Goal: Information Seeking & Learning: Check status

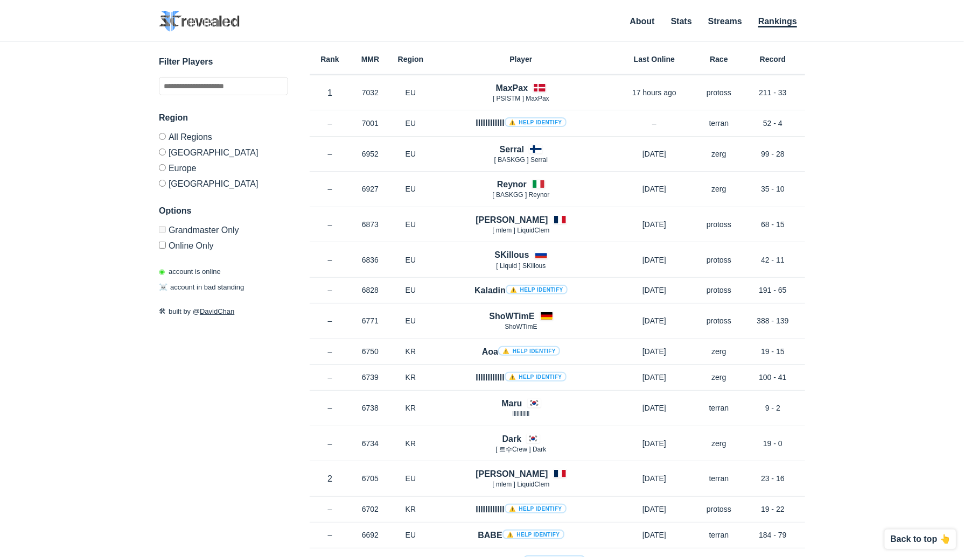
click at [142, 365] on div "✕ Filter Players Region All Regions [GEOGRAPHIC_DATA] [GEOGRAPHIC_DATA] [GEOGRA…" at bounding box center [482, 286] width 942 height 488
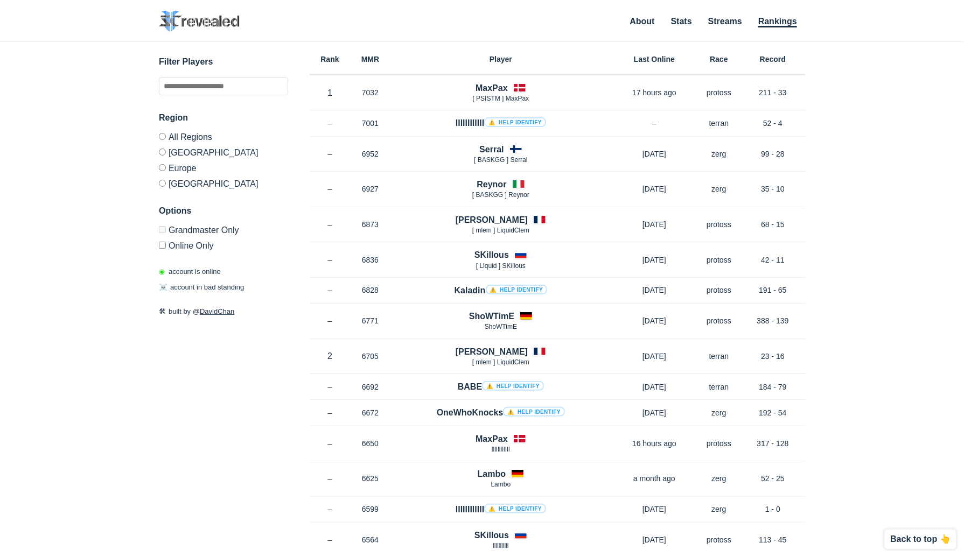
click at [162, 146] on label "[GEOGRAPHIC_DATA]" at bounding box center [223, 152] width 129 height 16
